Goal: Task Accomplishment & Management: Manage account settings

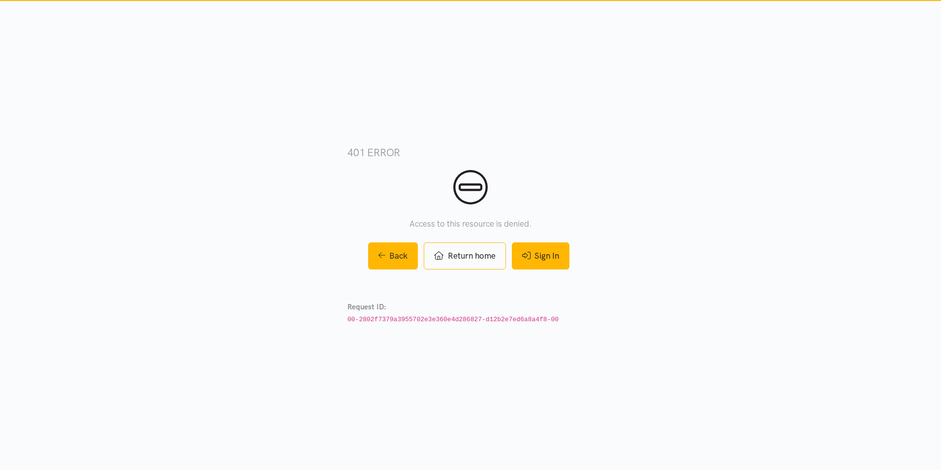
click at [532, 254] on link "Sign In" at bounding box center [541, 255] width 58 height 27
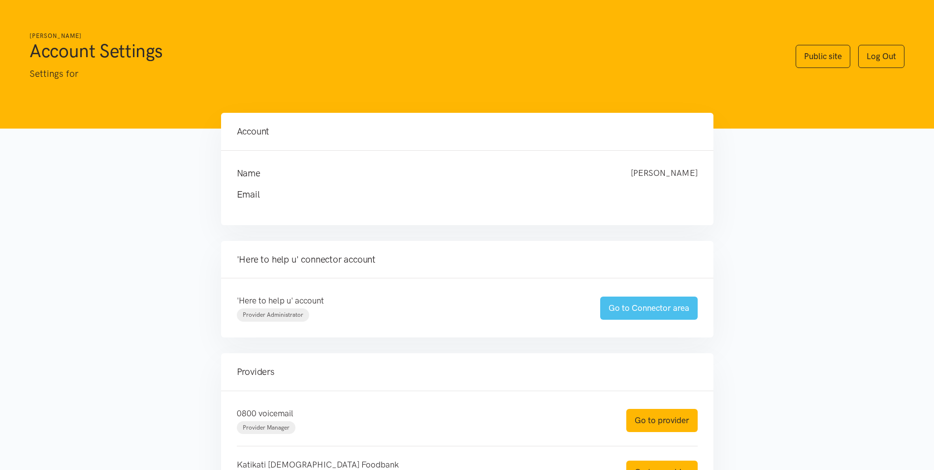
click at [693, 311] on link "Go to Connector area" at bounding box center [648, 307] width 97 height 23
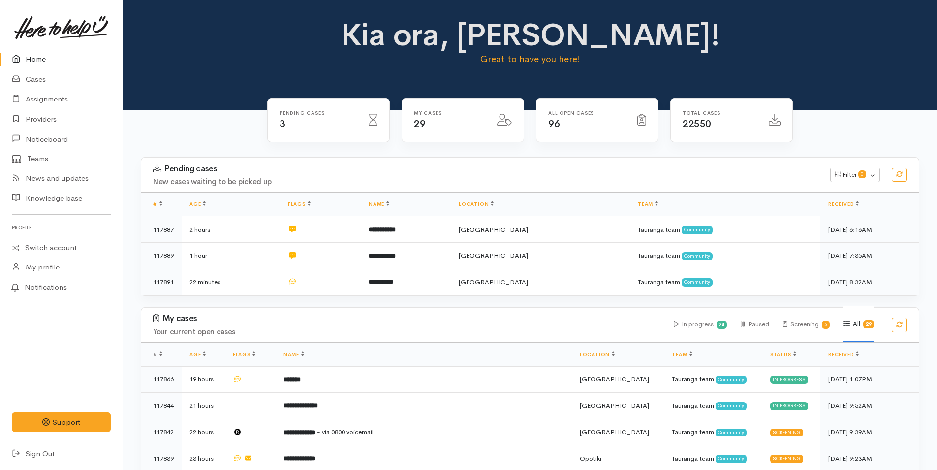
click at [26, 47] on link at bounding box center [61, 27] width 99 height 43
click at [37, 85] on link "Cases" at bounding box center [61, 79] width 123 height 20
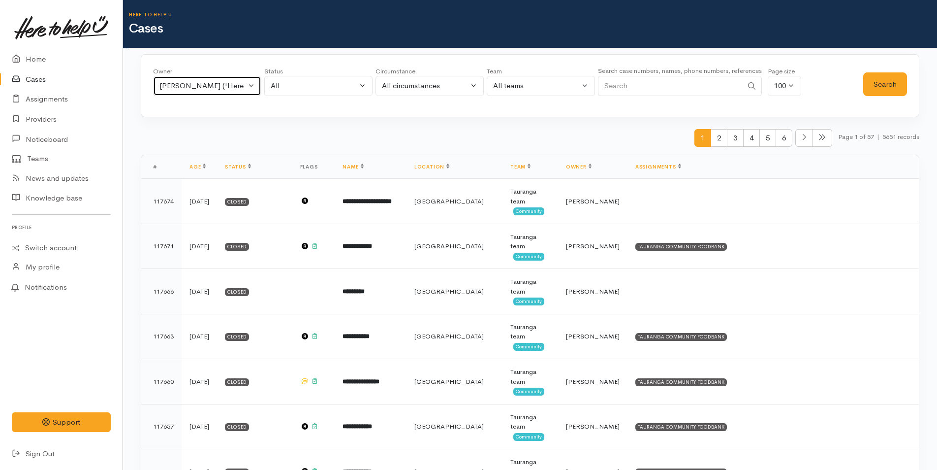
click at [182, 89] on div "Malia Stowers ('Here to help u')" at bounding box center [203, 85] width 87 height 11
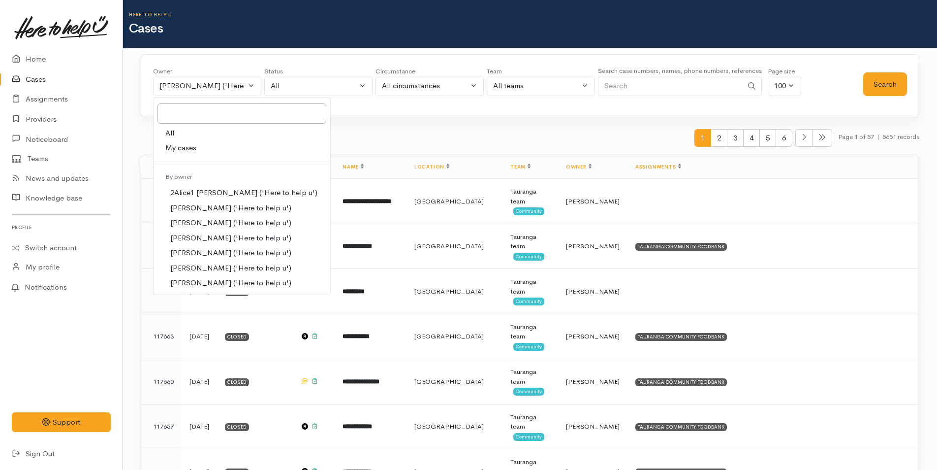
click at [174, 135] on span "All" at bounding box center [169, 133] width 9 height 11
select select "-1"
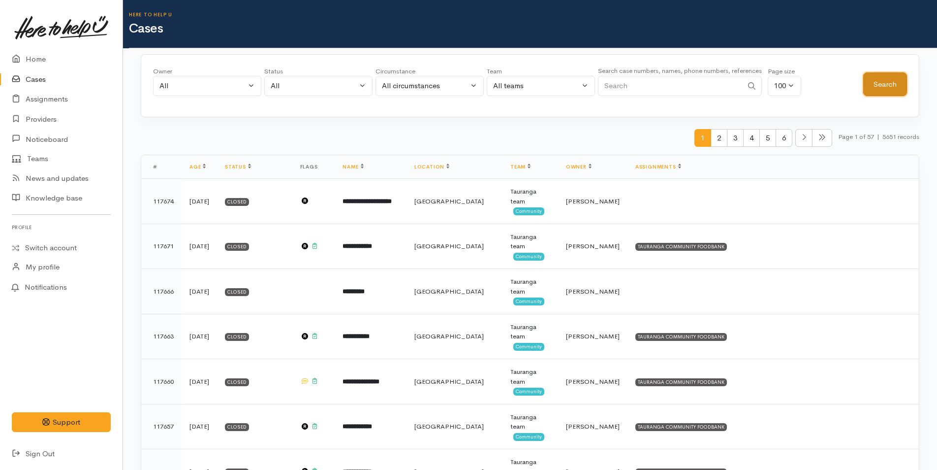
click at [873, 83] on button "Search" at bounding box center [886, 84] width 44 height 24
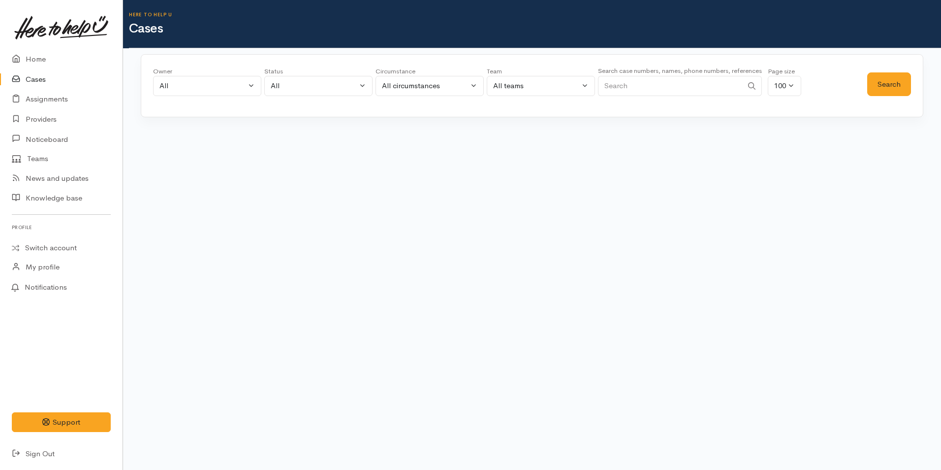
click at [620, 82] on input "Search" at bounding box center [670, 86] width 145 height 20
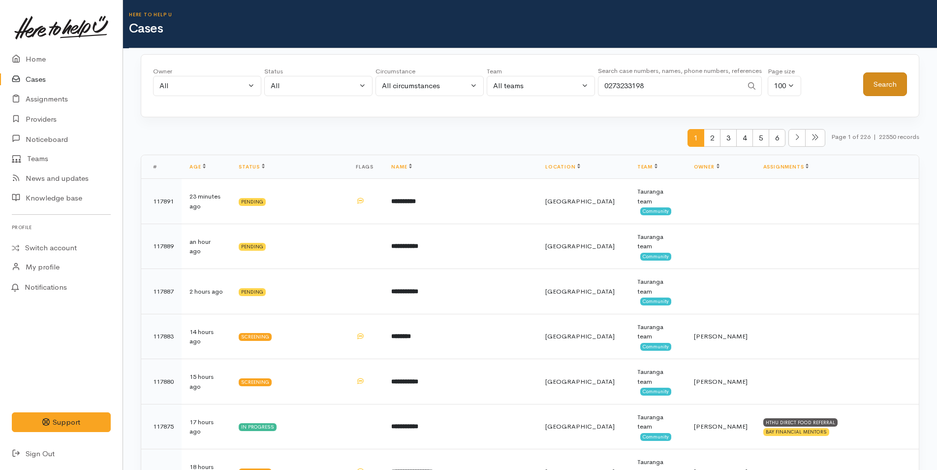
type input "0273233198"
click at [878, 80] on button "Search" at bounding box center [886, 84] width 44 height 24
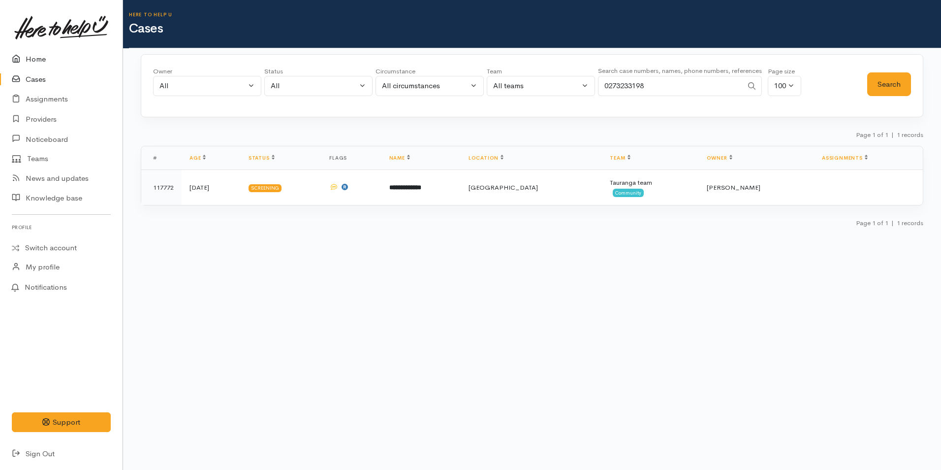
click at [27, 61] on link "Home" at bounding box center [61, 59] width 123 height 20
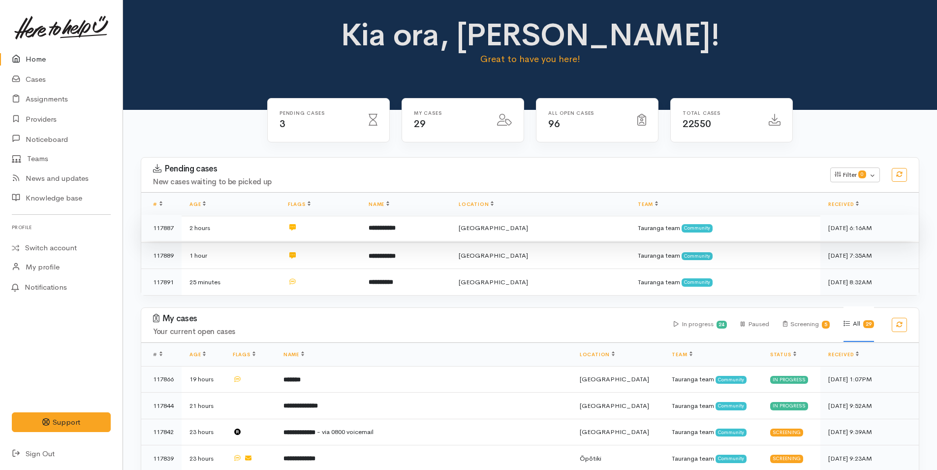
click at [346, 232] on td at bounding box center [320, 228] width 81 height 27
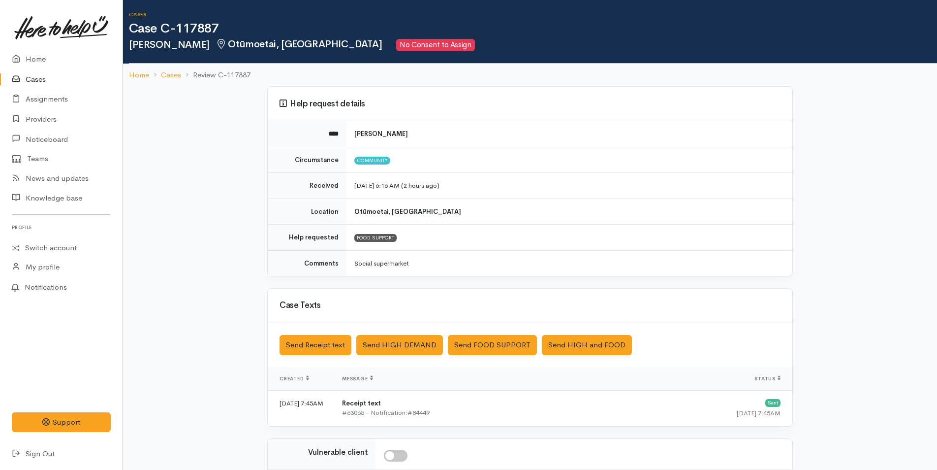
click at [28, 76] on link "Cases" at bounding box center [61, 79] width 123 height 20
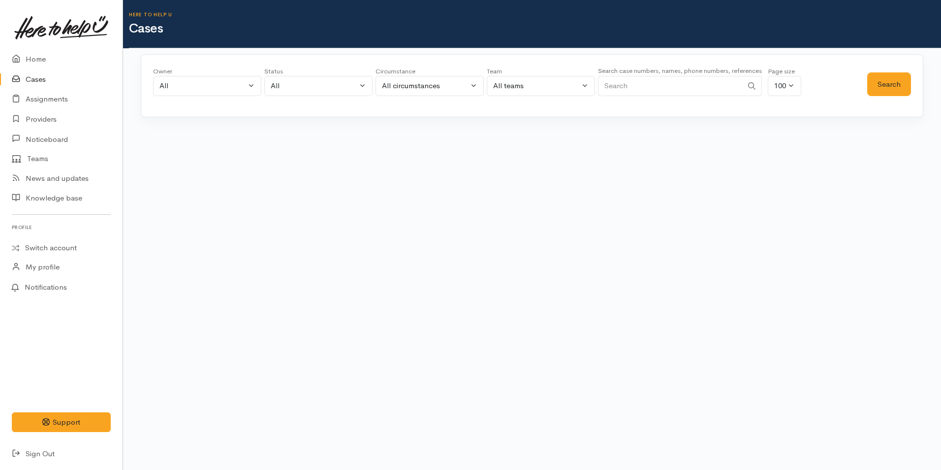
click at [645, 94] on input "Search" at bounding box center [670, 86] width 145 height 20
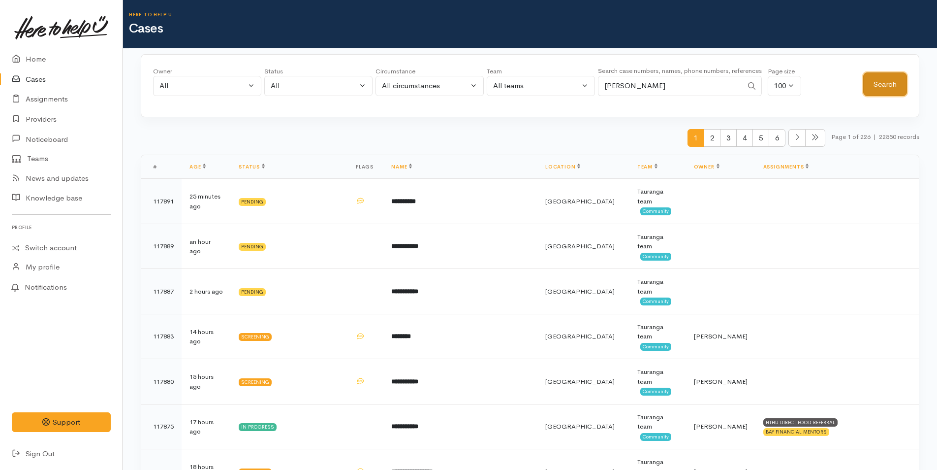
click at [883, 84] on button "Search" at bounding box center [886, 84] width 44 height 24
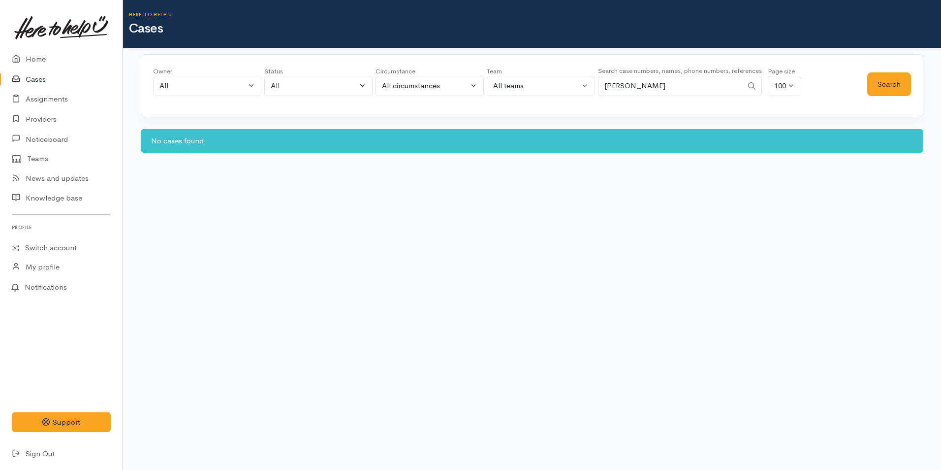
click at [665, 87] on input "nicole page" at bounding box center [670, 86] width 145 height 20
click at [626, 87] on input "nicole page" at bounding box center [670, 86] width 145 height 20
type input "nicole"
click at [881, 90] on button "Search" at bounding box center [889, 84] width 44 height 24
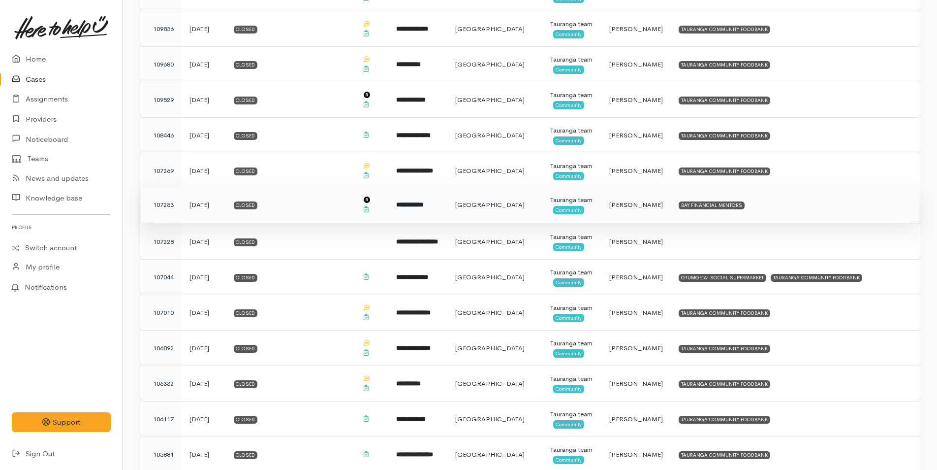
scroll to position [935, 0]
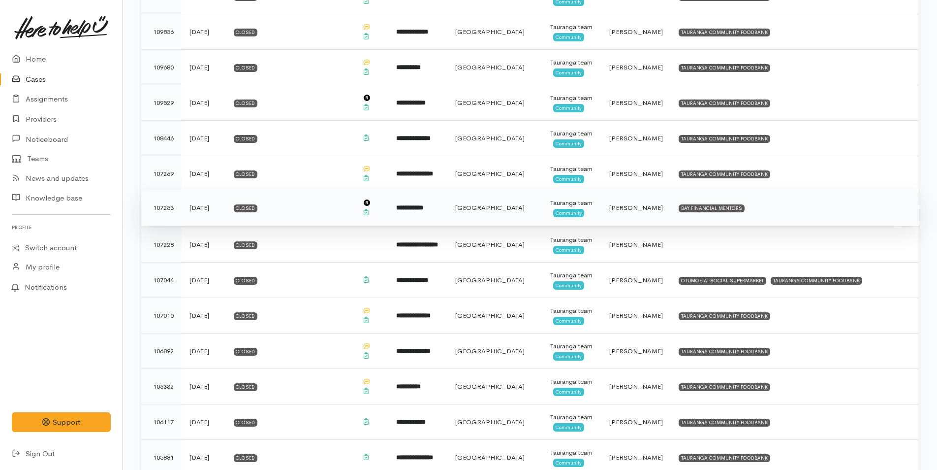
click at [423, 208] on b "**********" at bounding box center [409, 207] width 27 height 6
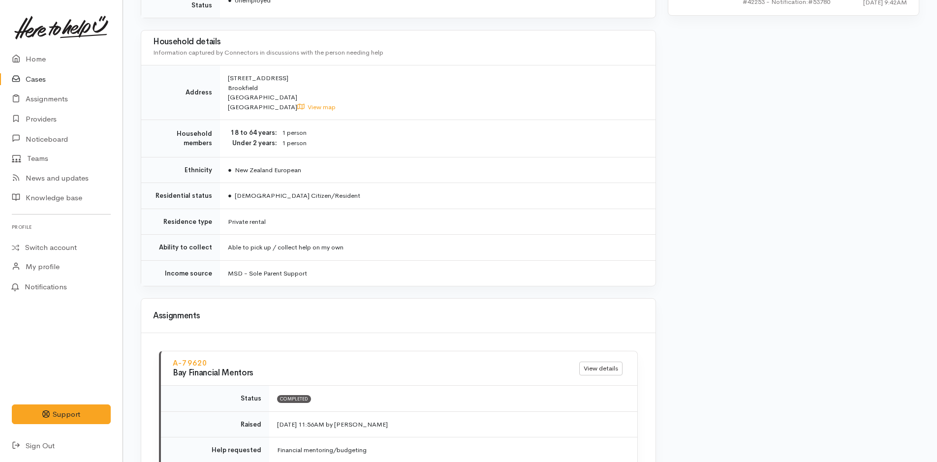
scroll to position [618, 0]
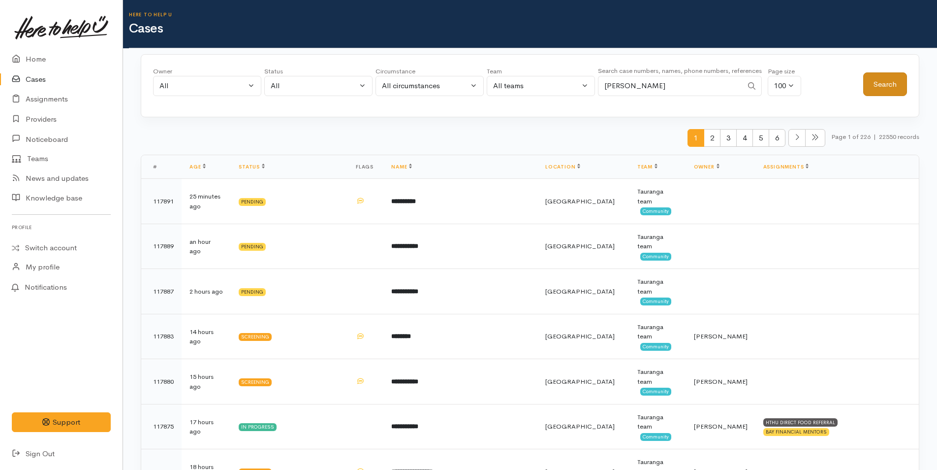
type input "[PERSON_NAME]"
click at [891, 84] on button "Search" at bounding box center [886, 84] width 44 height 24
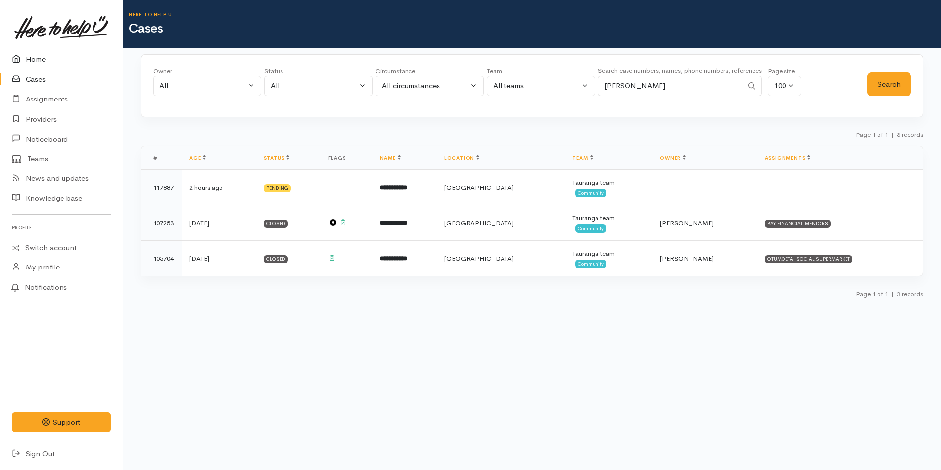
click at [32, 59] on link "Home" at bounding box center [61, 59] width 123 height 20
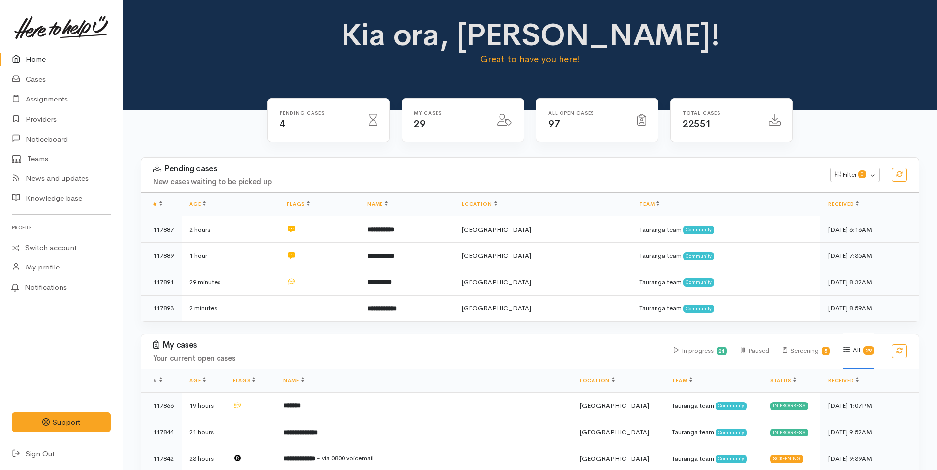
click at [35, 65] on link "Home" at bounding box center [61, 59] width 123 height 20
click at [39, 50] on link "Home" at bounding box center [61, 59] width 123 height 20
click at [44, 62] on link "Home" at bounding box center [61, 59] width 123 height 20
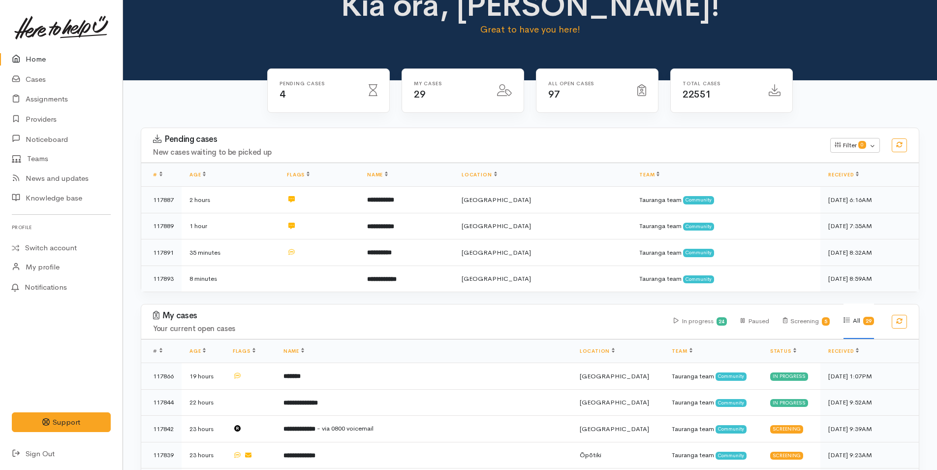
scroll to position [394, 0]
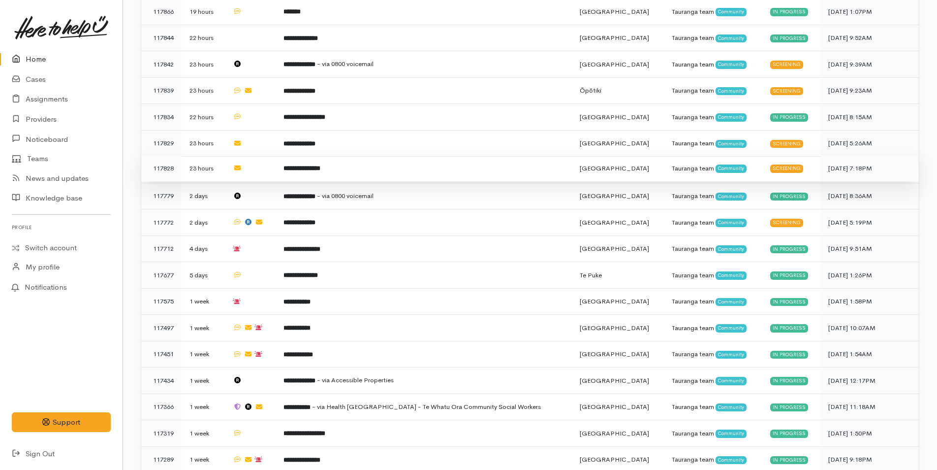
click at [344, 158] on td "**********" at bounding box center [424, 168] width 296 height 27
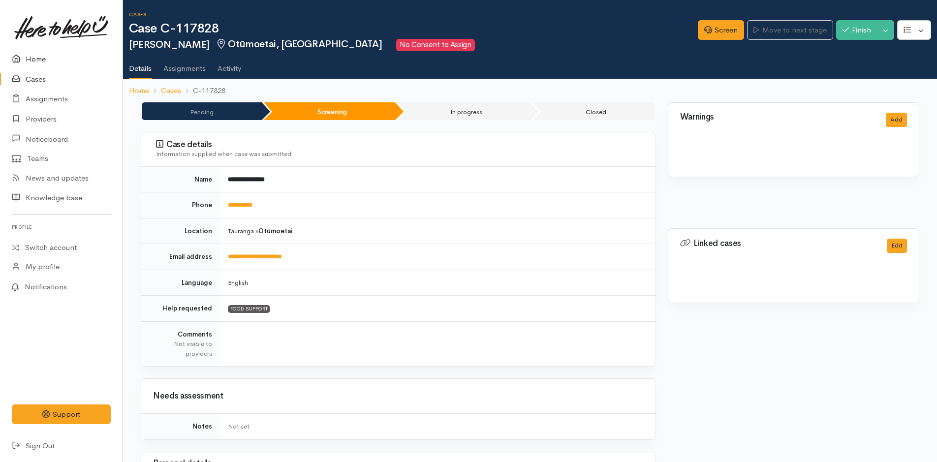
click at [40, 58] on link "Home" at bounding box center [61, 59] width 123 height 20
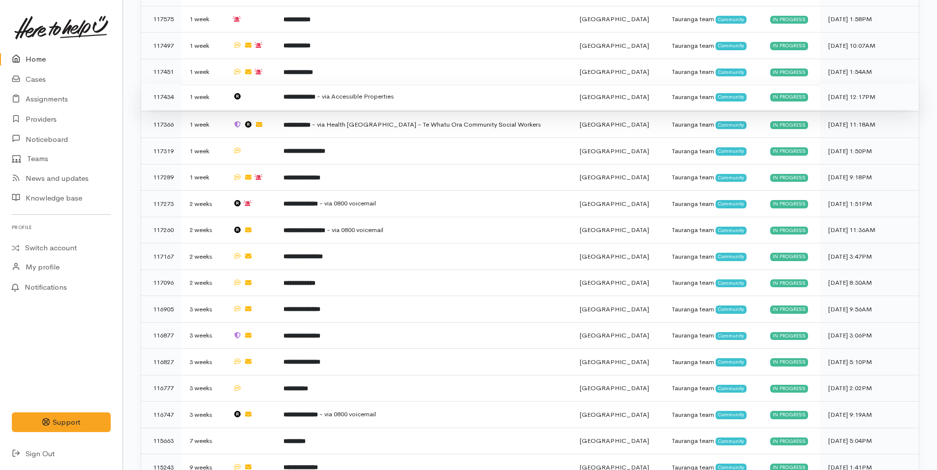
scroll to position [707, 0]
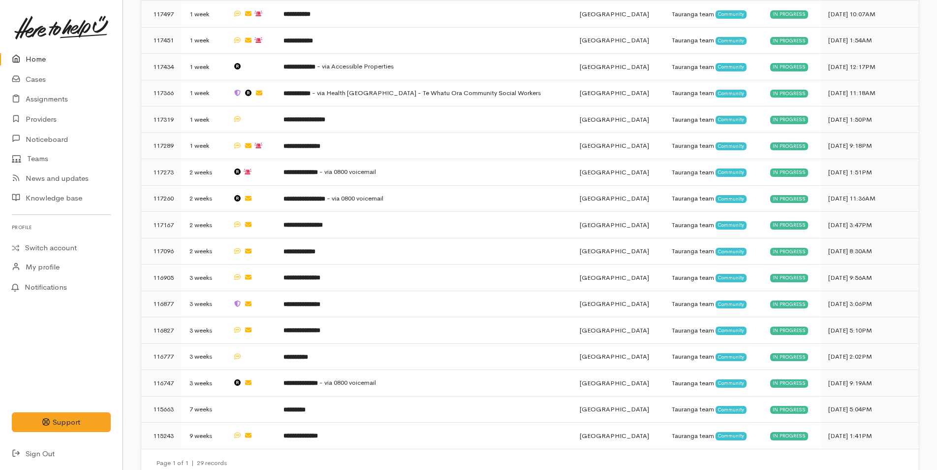
click at [37, 45] on link at bounding box center [61, 27] width 99 height 43
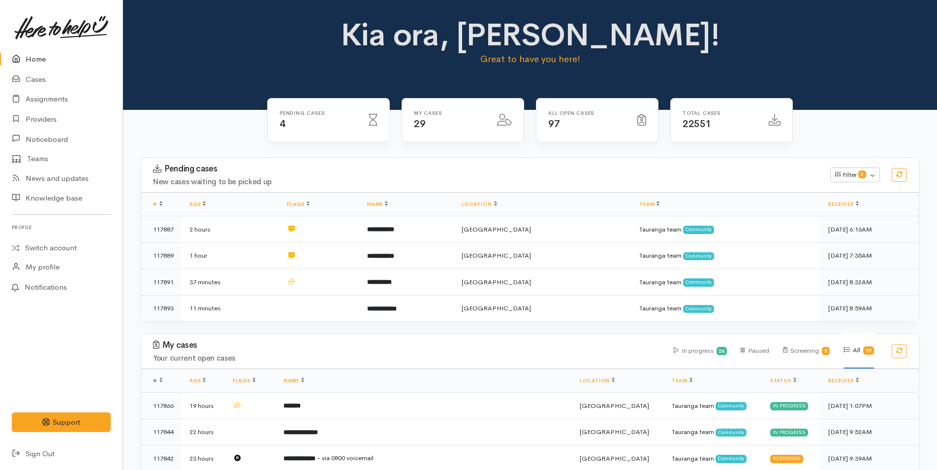
click at [37, 62] on link "Home" at bounding box center [61, 59] width 123 height 20
click at [15, 55] on icon at bounding box center [19, 59] width 14 height 12
click at [50, 56] on link "Home" at bounding box center [61, 59] width 123 height 20
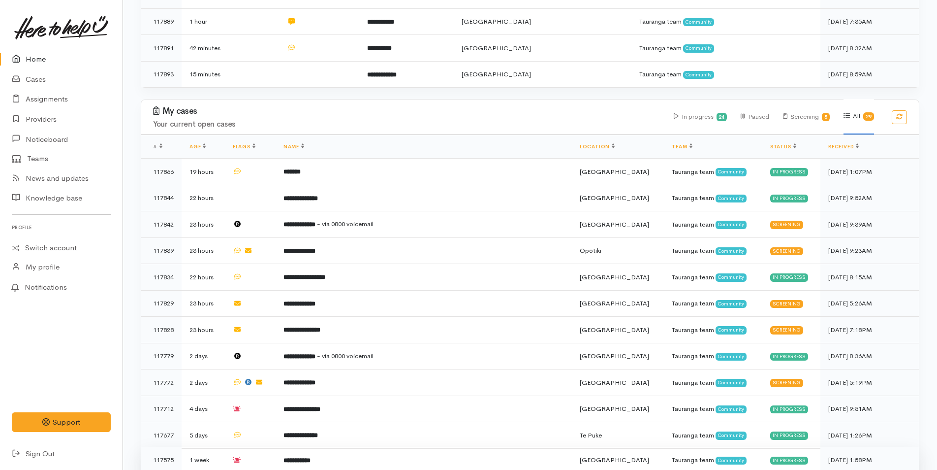
scroll to position [345, 0]
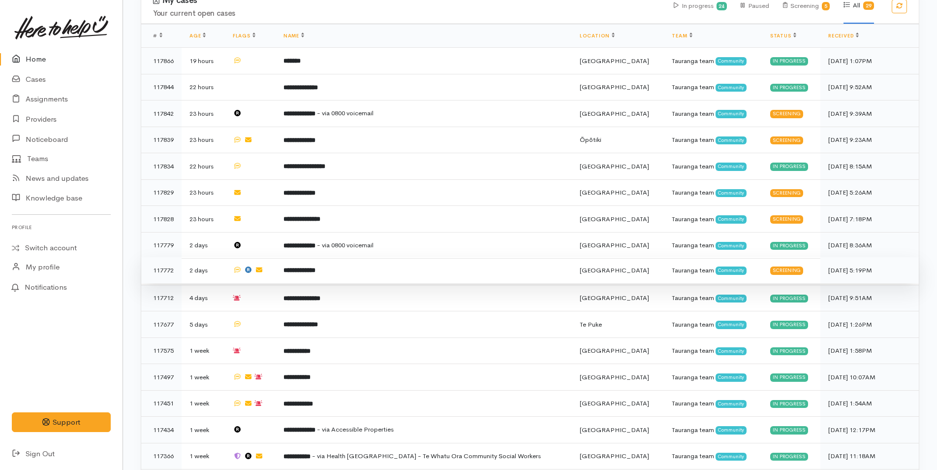
click at [405, 270] on td "**********" at bounding box center [424, 270] width 296 height 27
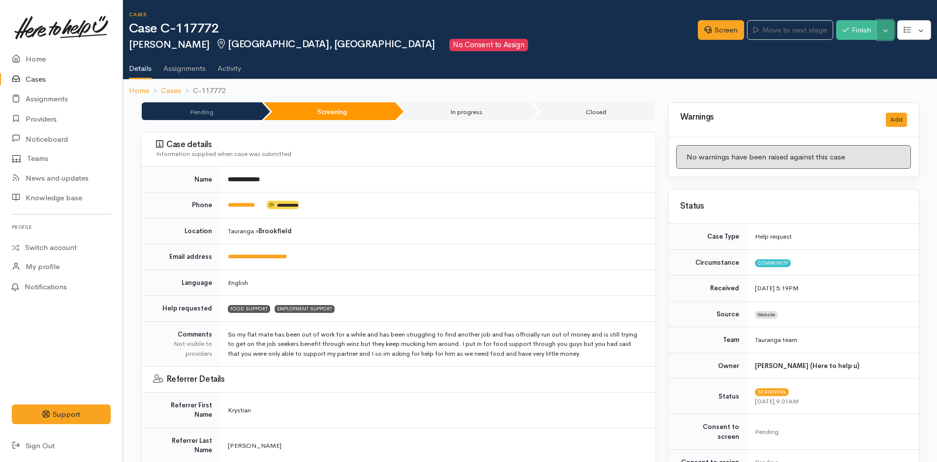
click at [890, 26] on button "Toggle Dropdown" at bounding box center [885, 30] width 17 height 20
click at [837, 70] on link "Cancel" at bounding box center [855, 68] width 78 height 15
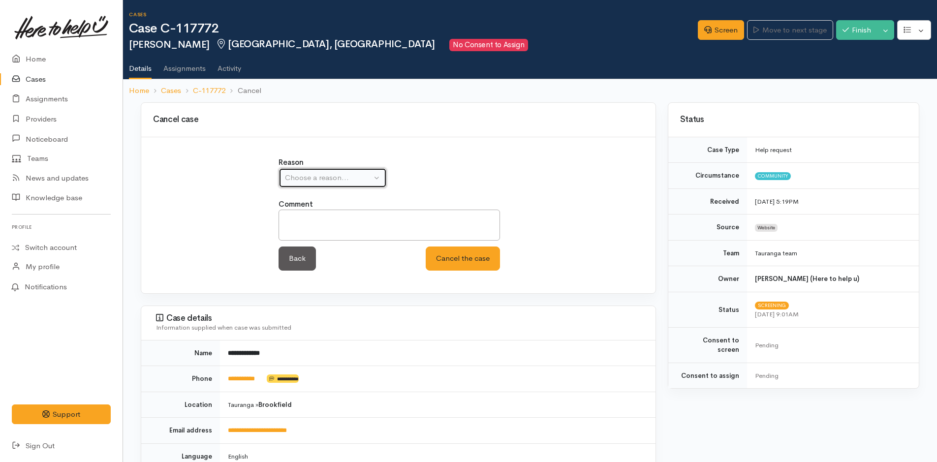
click at [336, 173] on div "Choose a reason..." at bounding box center [328, 177] width 87 height 11
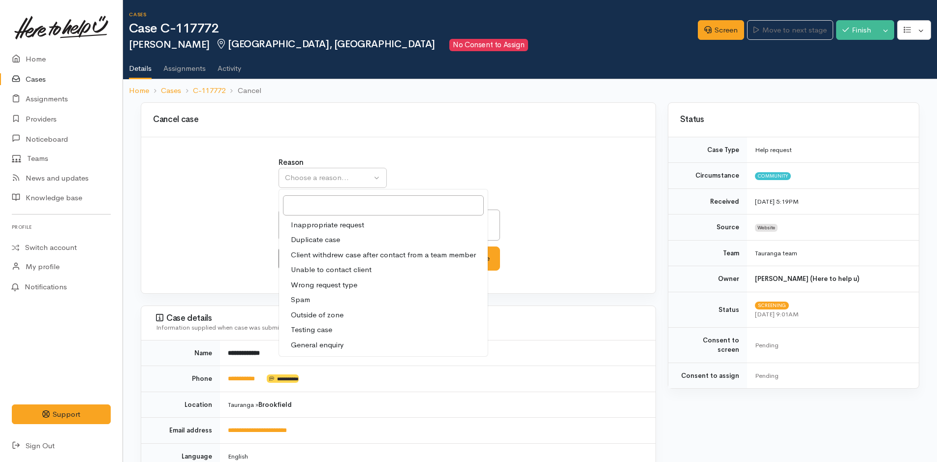
click at [319, 271] on span "Unable to contact client" at bounding box center [331, 269] width 81 height 11
select select "4"
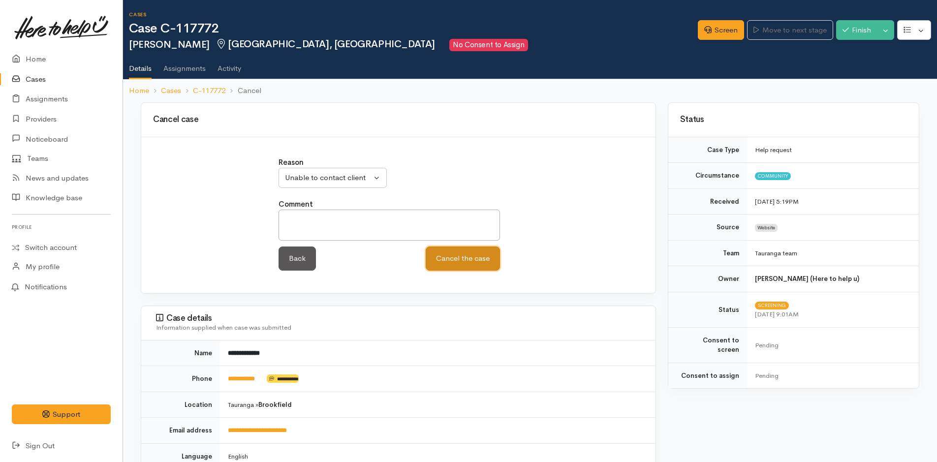
click at [446, 257] on button "Cancel the case" at bounding box center [463, 259] width 74 height 24
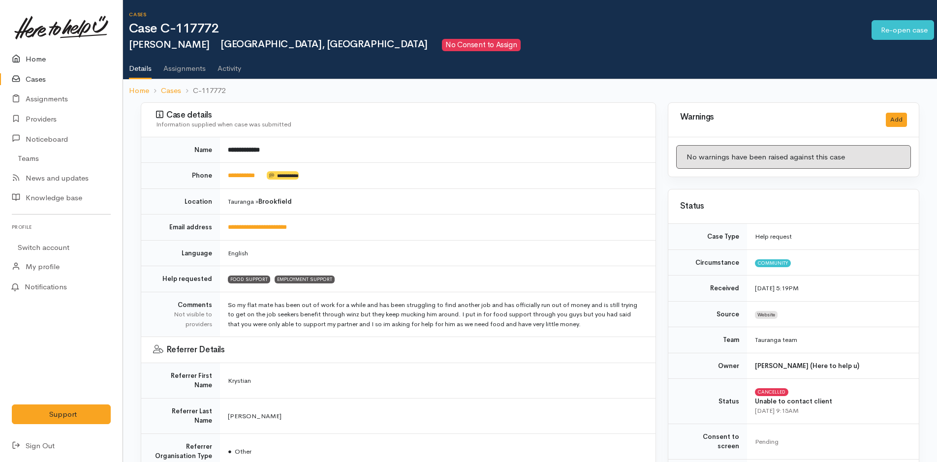
click at [49, 51] on link "Home" at bounding box center [61, 59] width 123 height 20
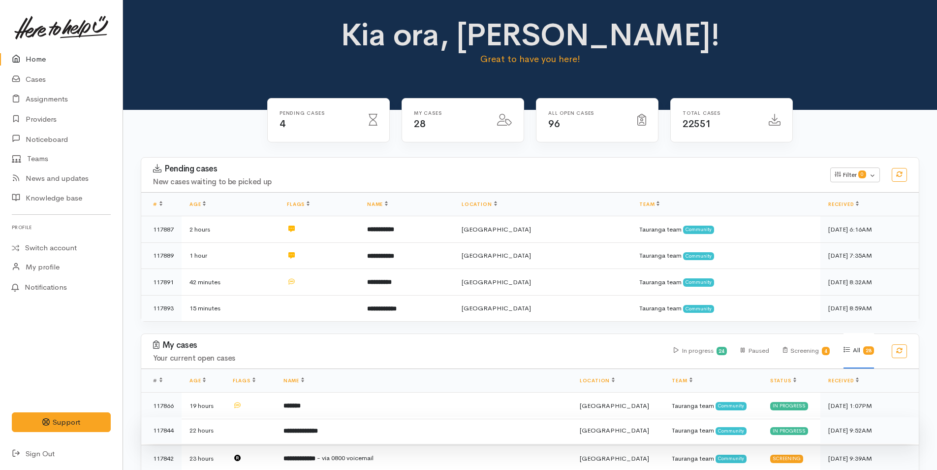
scroll to position [345, 0]
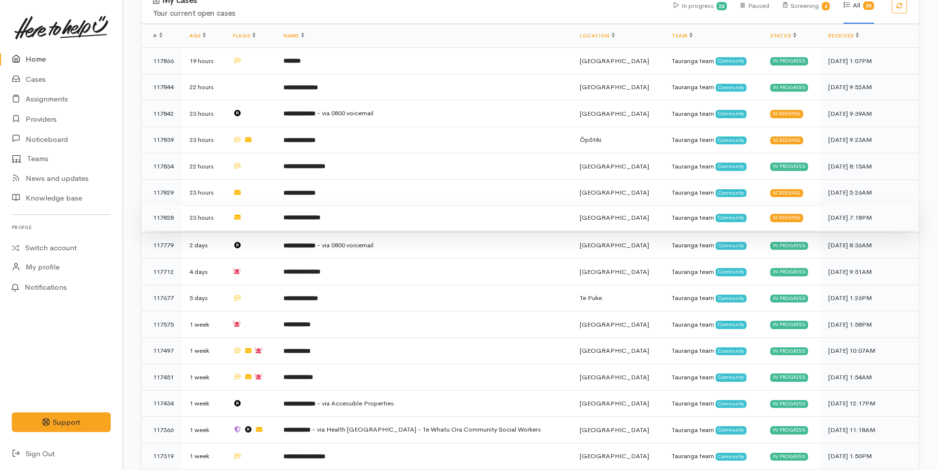
click at [316, 214] on b "**********" at bounding box center [302, 217] width 37 height 6
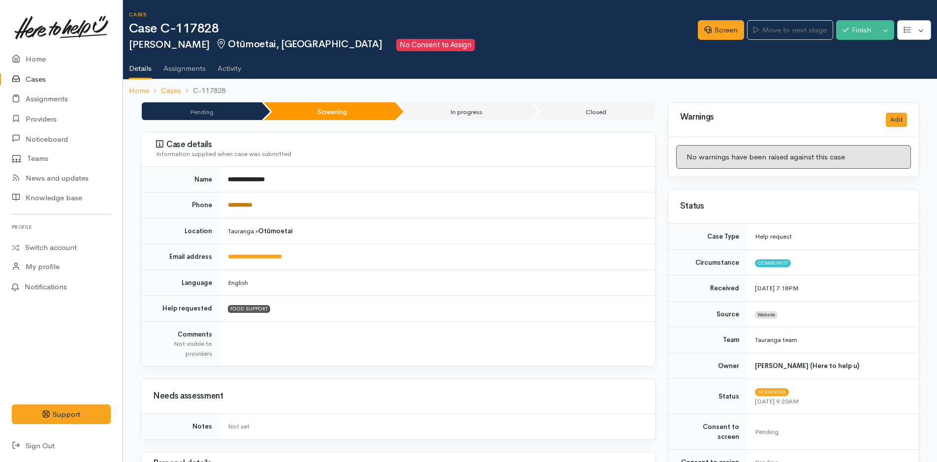
click at [245, 205] on link "**********" at bounding box center [240, 205] width 25 height 6
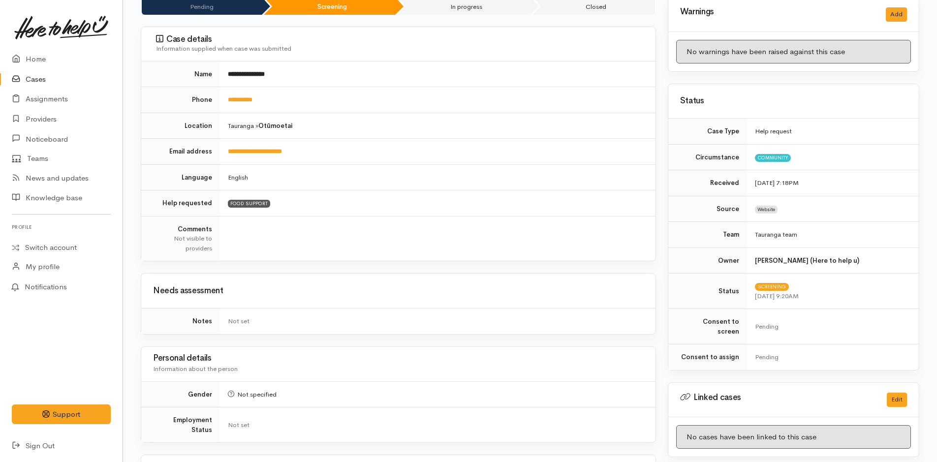
scroll to position [443, 0]
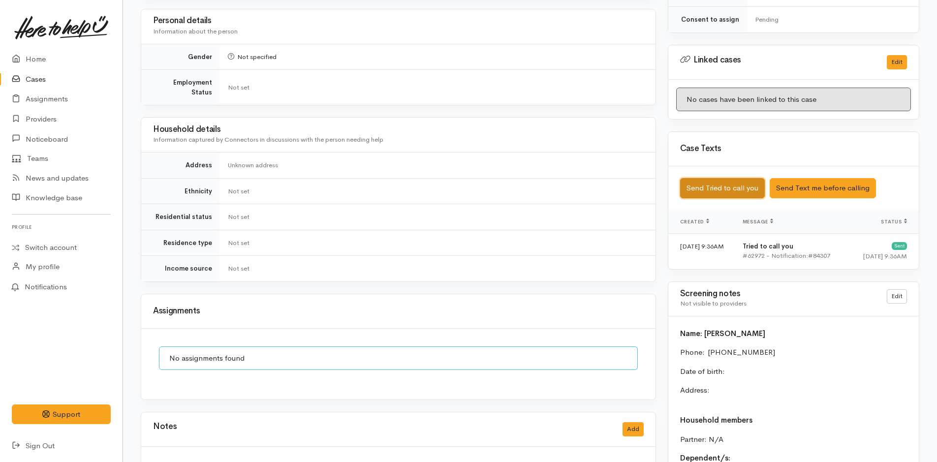
click at [719, 181] on button "Send Tried to call you" at bounding box center [722, 188] width 85 height 20
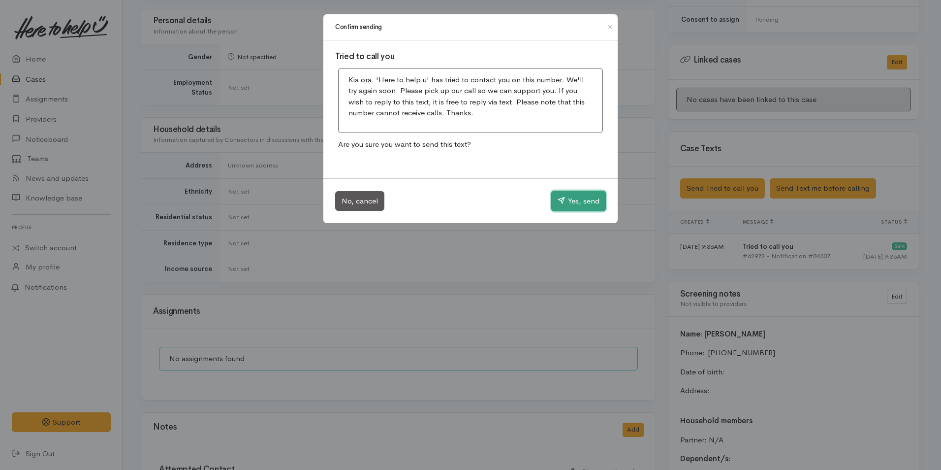
click at [555, 205] on button "Yes, send" at bounding box center [578, 201] width 55 height 21
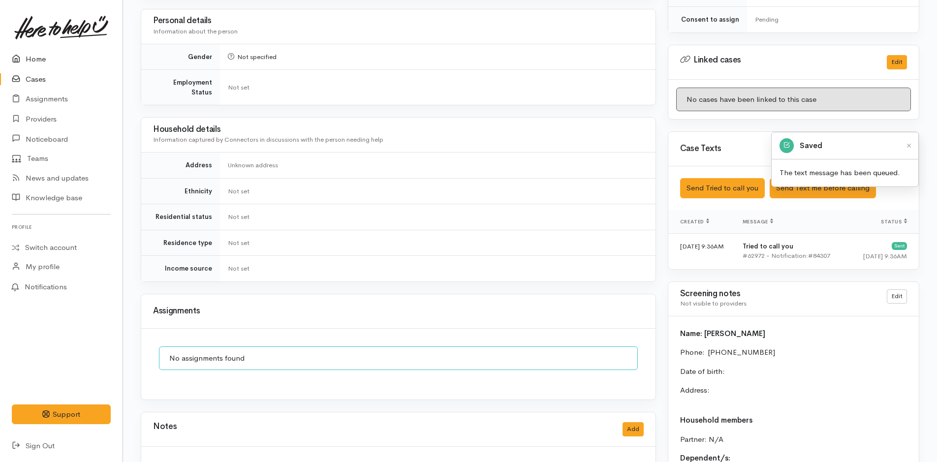
click at [31, 60] on link "Home" at bounding box center [61, 59] width 123 height 20
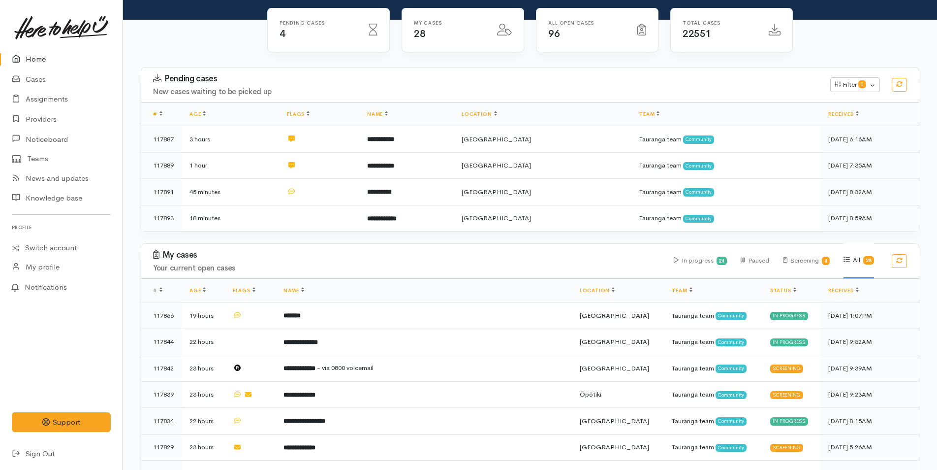
scroll to position [197, 0]
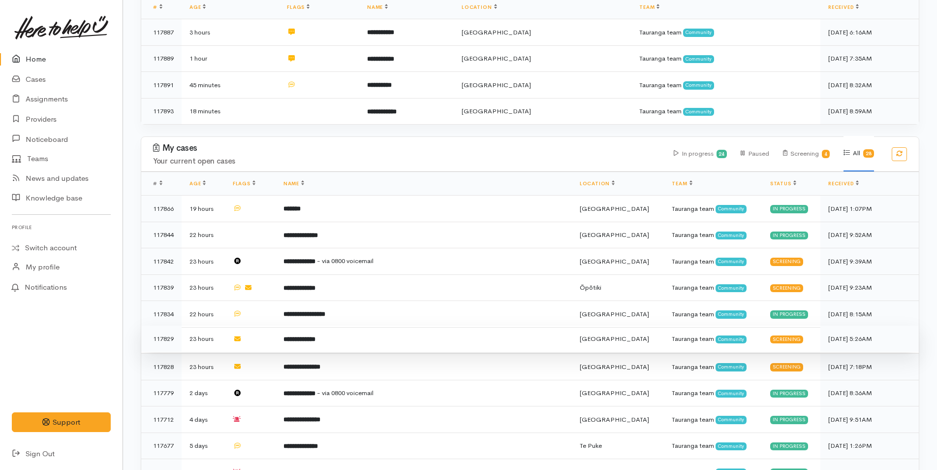
click at [316, 338] on b "**********" at bounding box center [300, 339] width 32 height 6
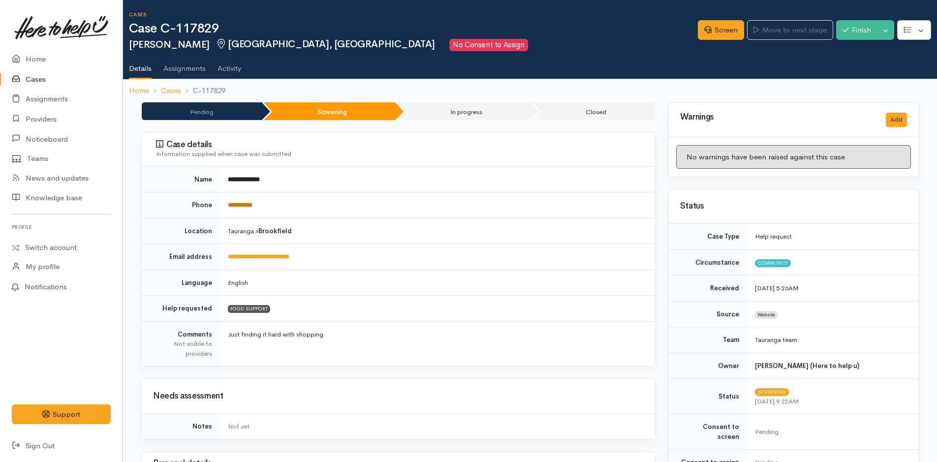
click at [243, 208] on link "**********" at bounding box center [240, 205] width 25 height 6
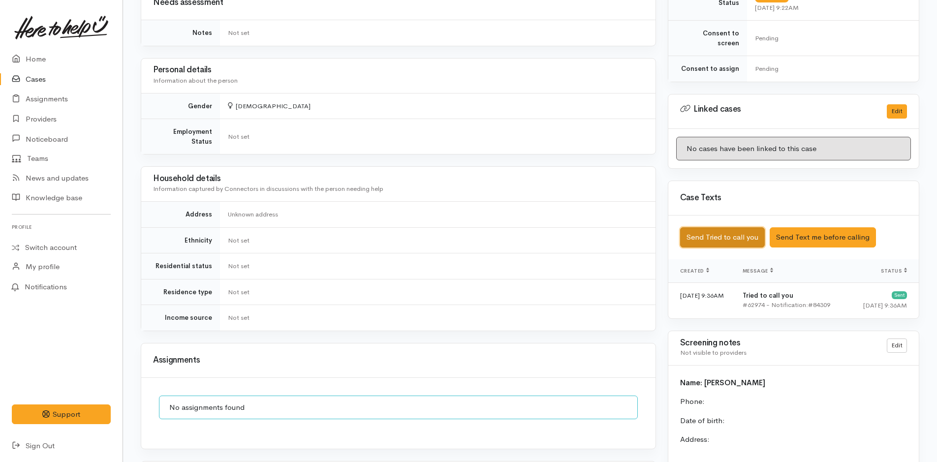
click at [714, 234] on button "Send Tried to call you" at bounding box center [722, 237] width 85 height 20
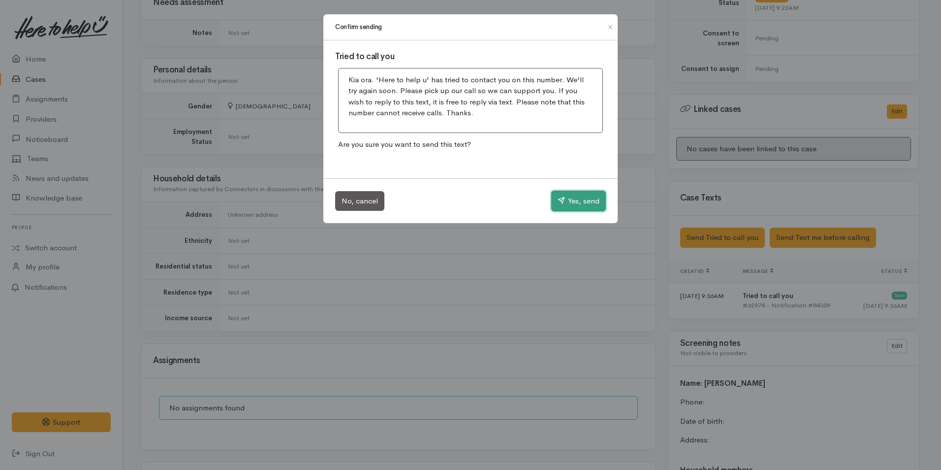
click at [559, 205] on button "Yes, send" at bounding box center [578, 201] width 55 height 21
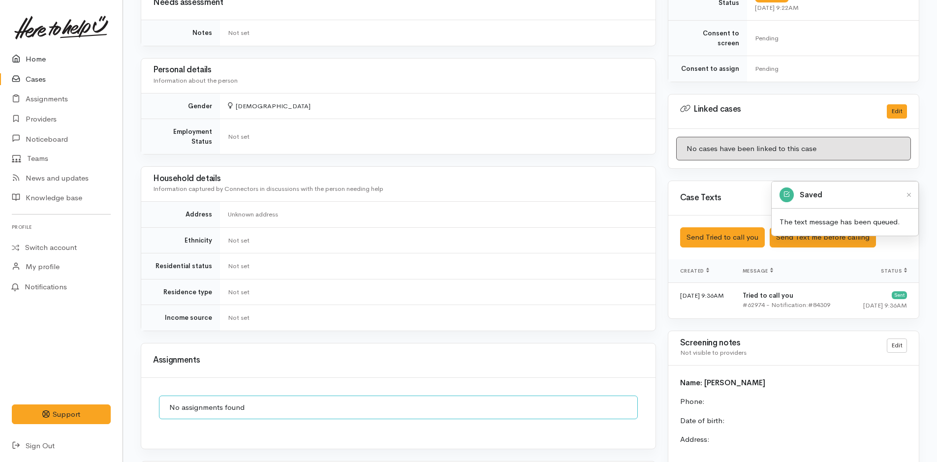
click at [24, 59] on icon at bounding box center [19, 59] width 14 height 12
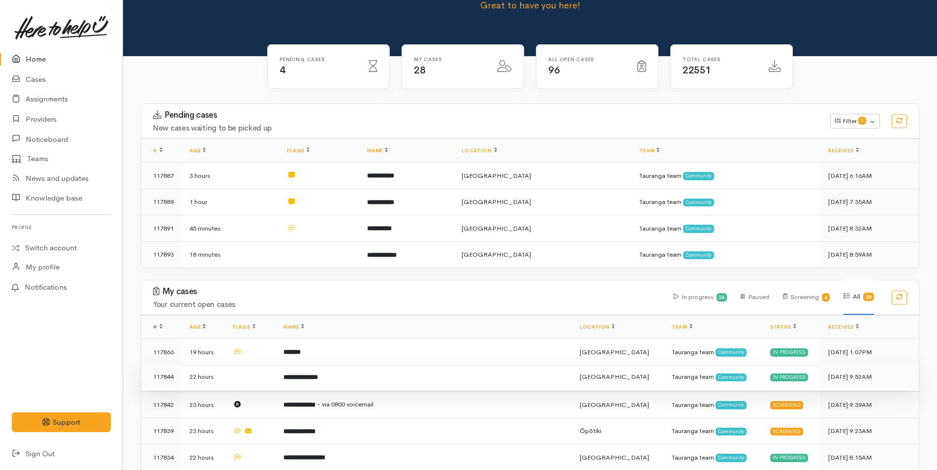
scroll to position [197, 0]
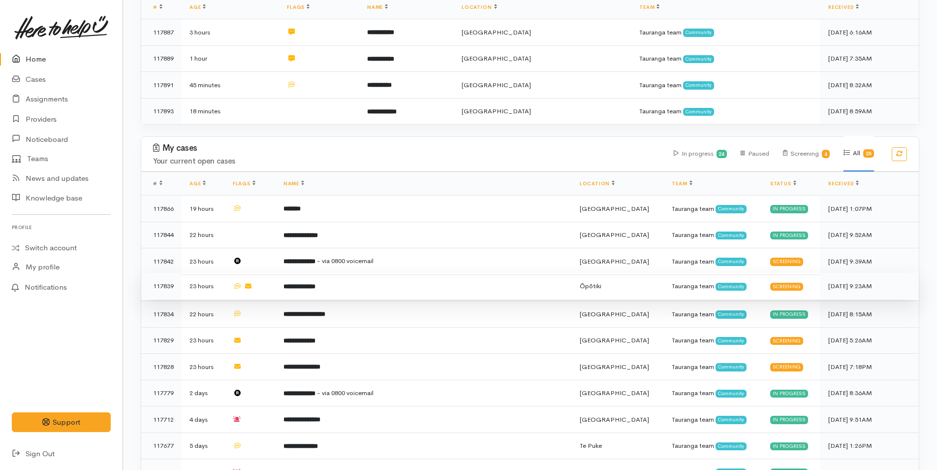
click at [316, 284] on b "**********" at bounding box center [300, 286] width 32 height 6
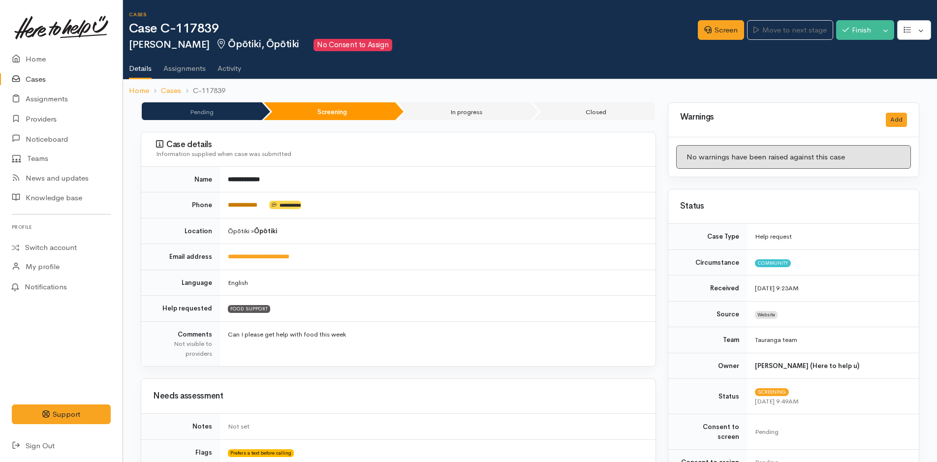
click at [242, 205] on link "**********" at bounding box center [243, 205] width 30 height 6
drag, startPoint x: 707, startPoint y: 23, endPoint x: 681, endPoint y: 32, distance: 27.4
click at [706, 23] on link "Screen" at bounding box center [721, 30] width 46 height 20
